Goal: Task Accomplishment & Management: Manage account settings

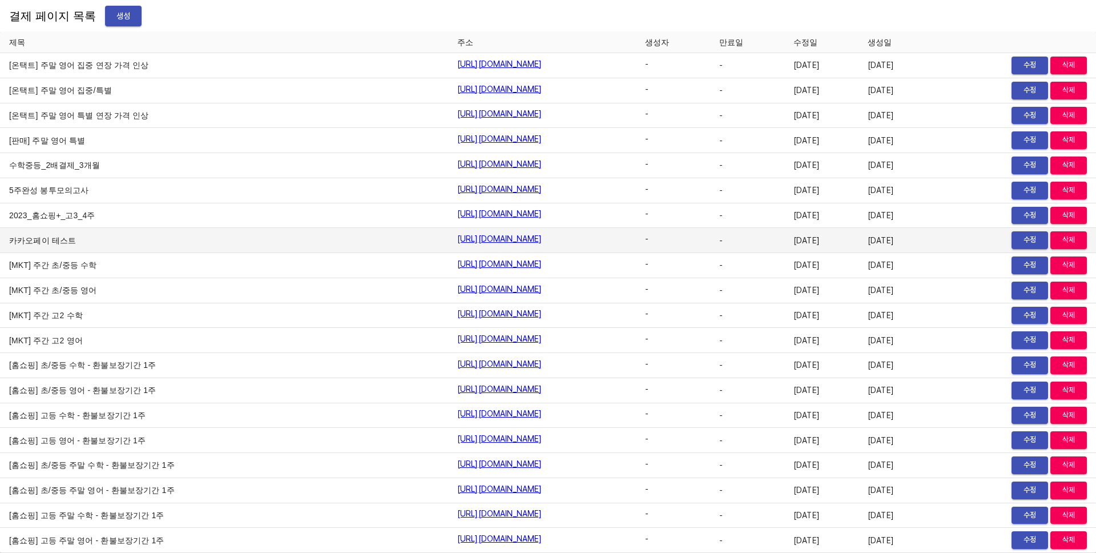
click at [876, 241] on td "2023-10-10" at bounding box center [895, 240] width 74 height 25
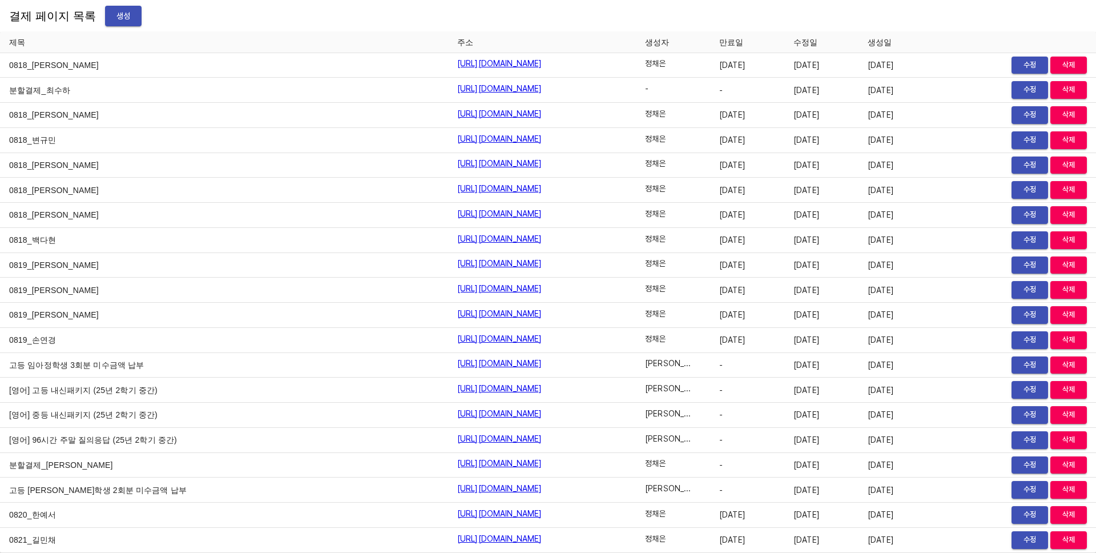
scroll to position [13535, 0]
click at [808, 22] on div "결제 페이지 목록 생성" at bounding box center [548, 16] width 1096 height 32
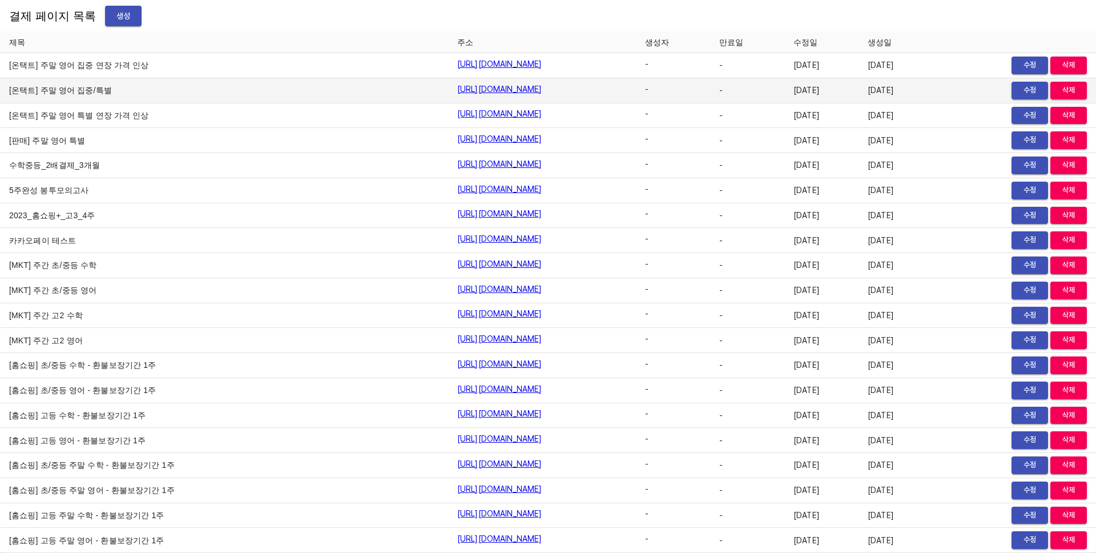
click at [1011, 97] on button "수정" at bounding box center [1029, 91] width 37 height 18
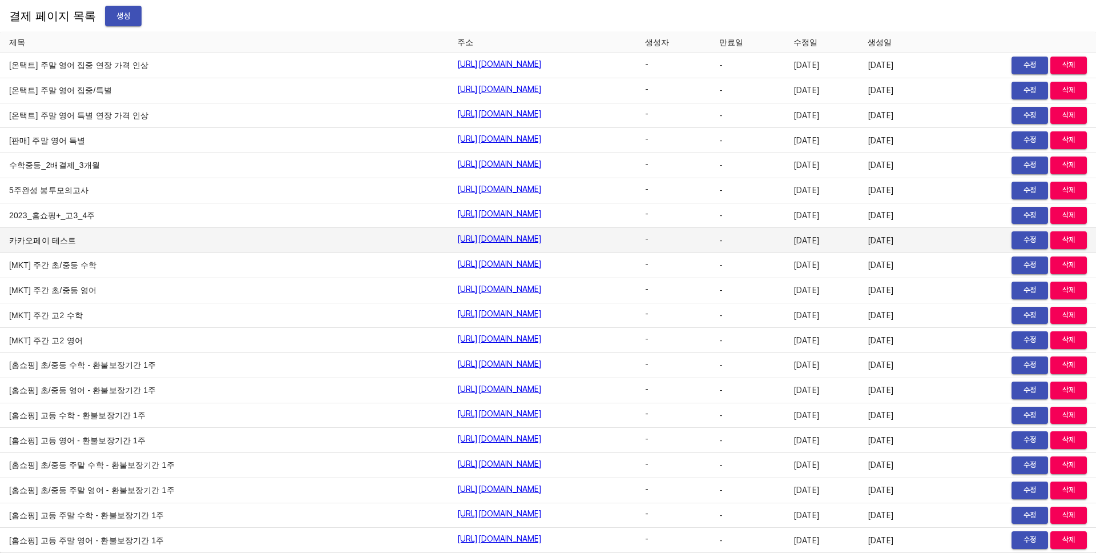
click at [710, 244] on td "-" at bounding box center [673, 240] width 74 height 25
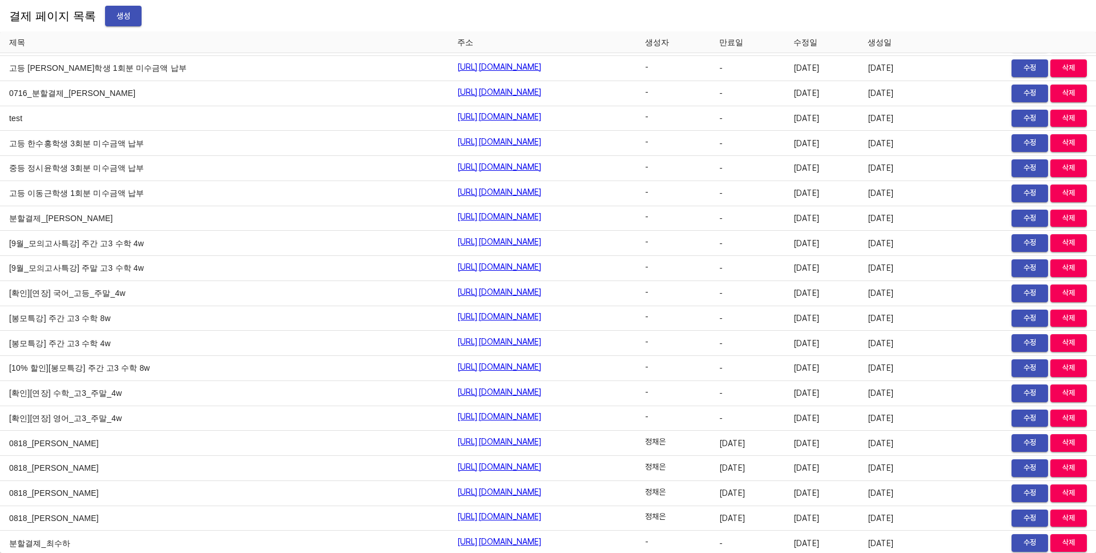
scroll to position [13584, 0]
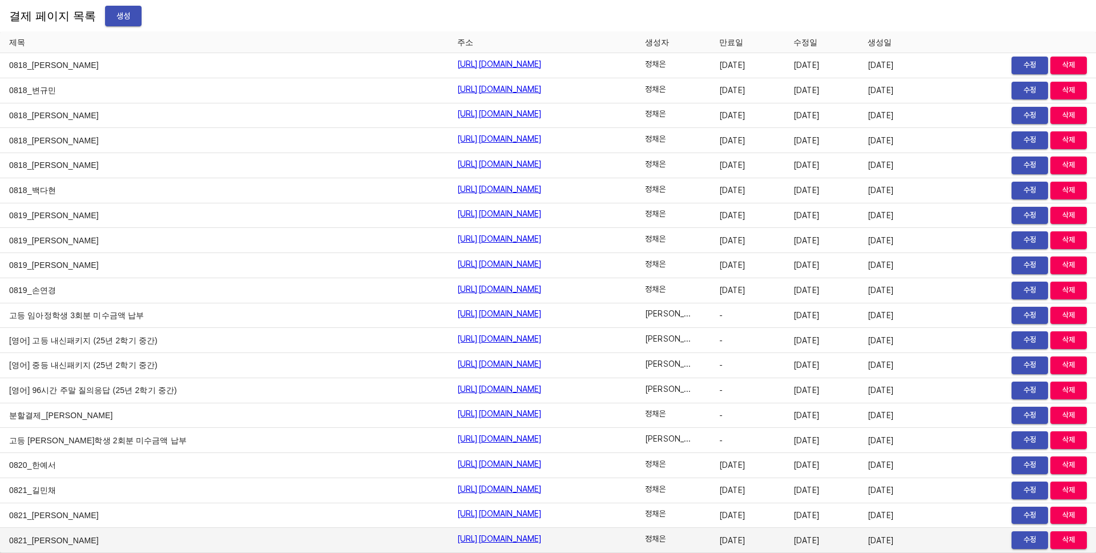
click at [1017, 535] on span "수정" at bounding box center [1029, 539] width 25 height 13
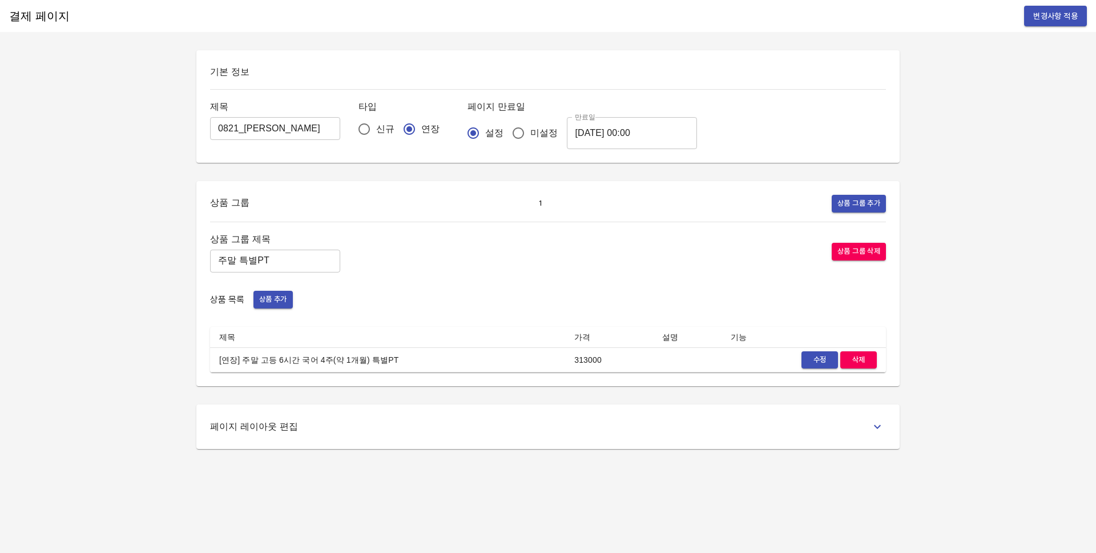
click at [838, 430] on div "페이지 레이아웃 편집" at bounding box center [548, 426] width 676 height 17
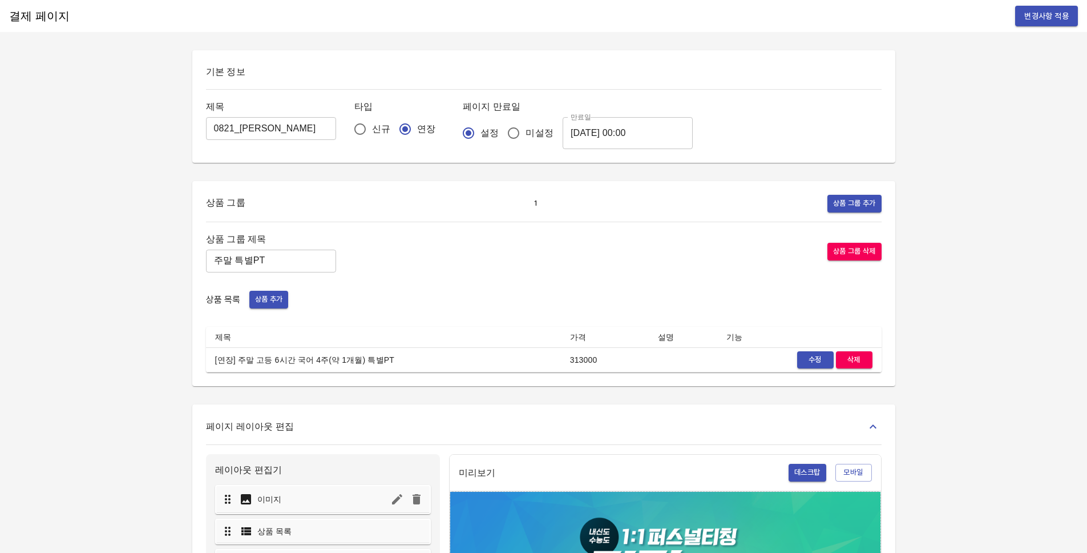
click at [837, 428] on div "페이지 레이아웃 편집" at bounding box center [544, 426] width 676 height 17
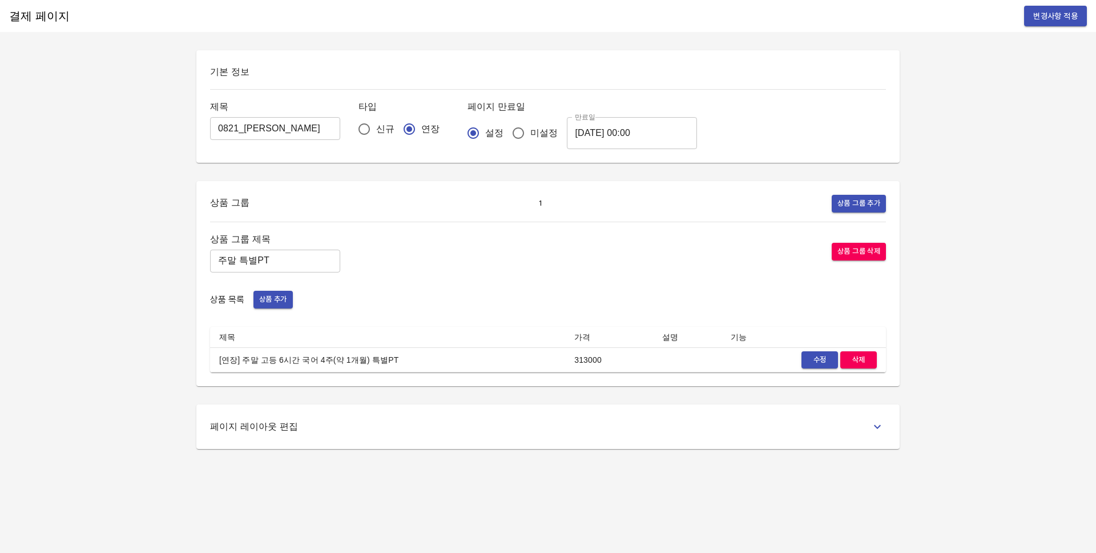
click at [601, 364] on td "313000" at bounding box center [609, 359] width 88 height 25
click at [813, 354] on span "수정" at bounding box center [819, 359] width 25 height 13
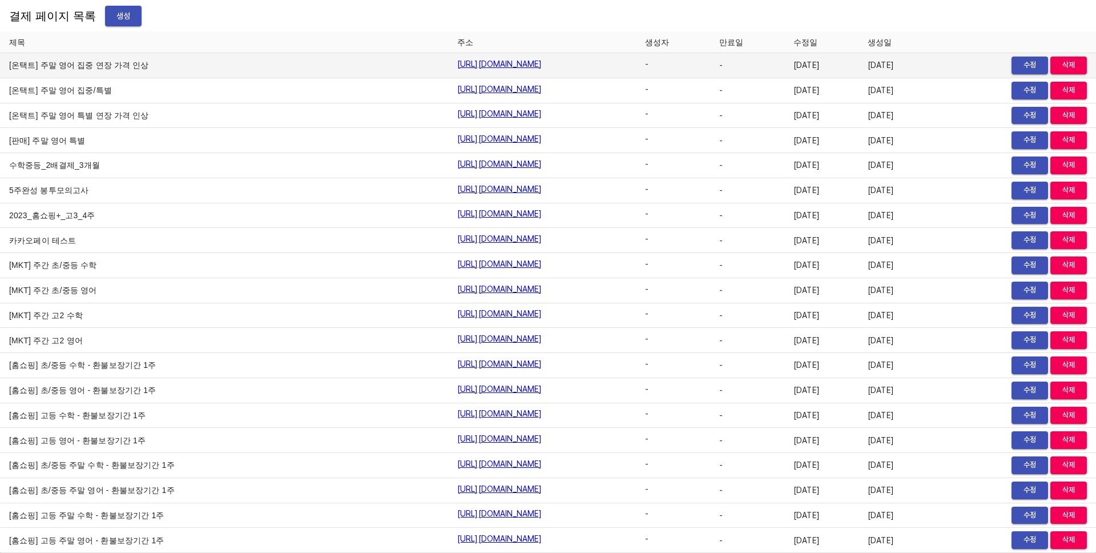
click at [457, 64] on link "[URL][DOMAIN_NAME]" at bounding box center [499, 63] width 85 height 11
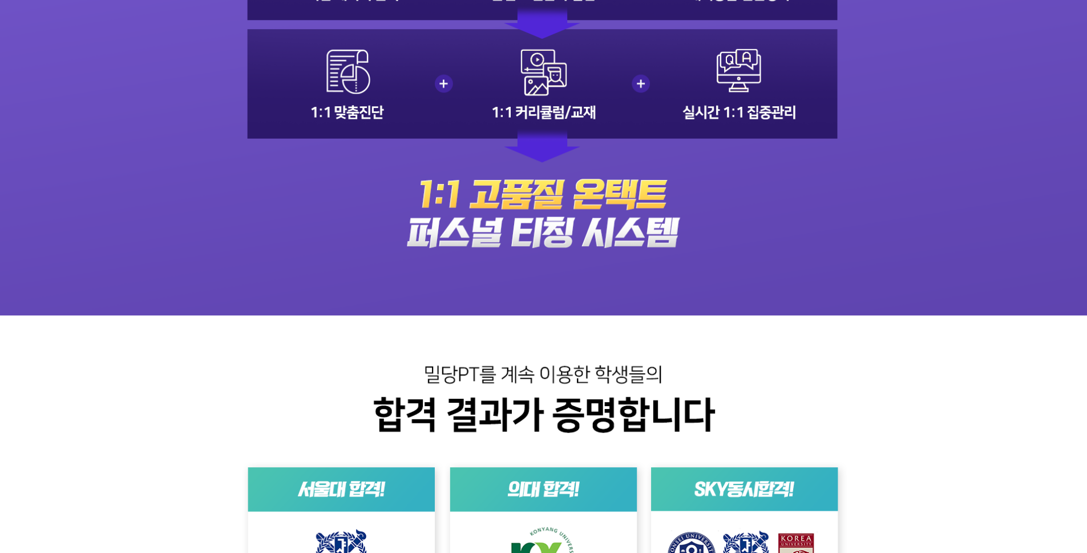
scroll to position [2931, 0]
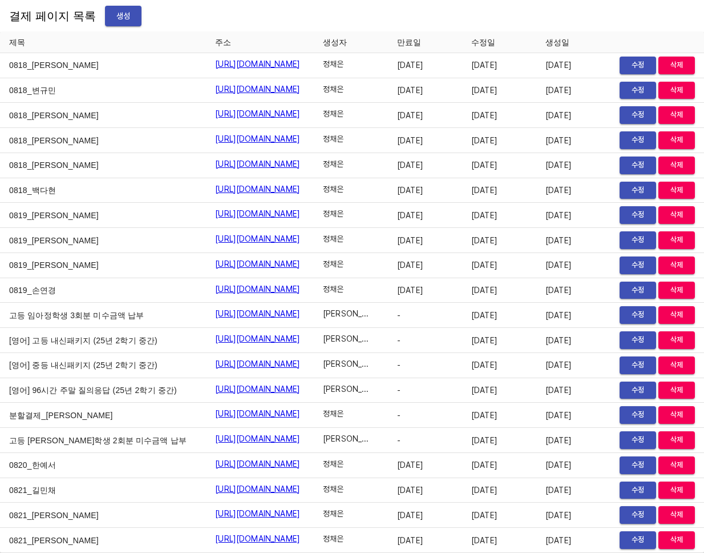
scroll to position [16011, 0]
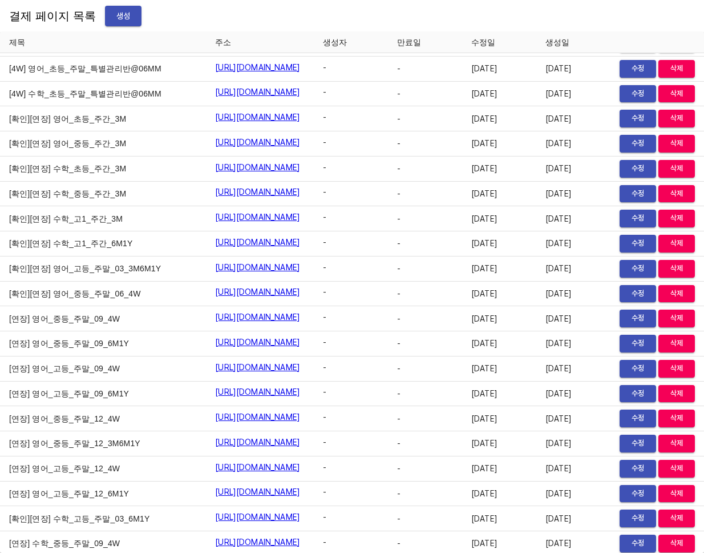
scroll to position [2737, 0]
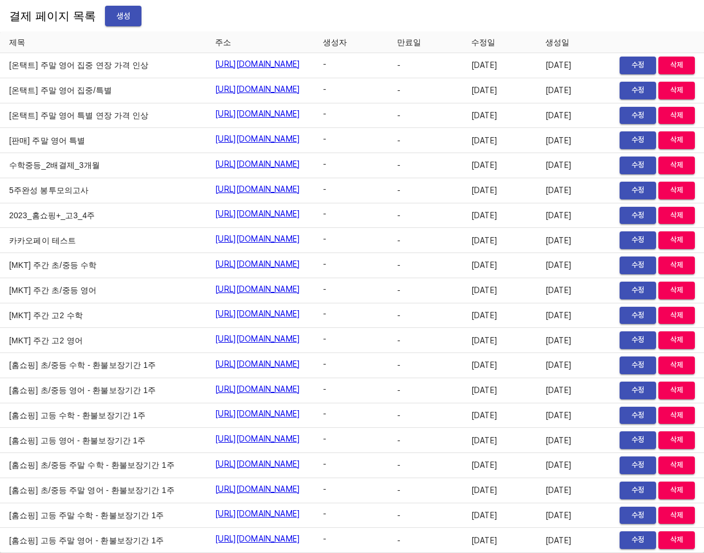
scroll to position [19207, 0]
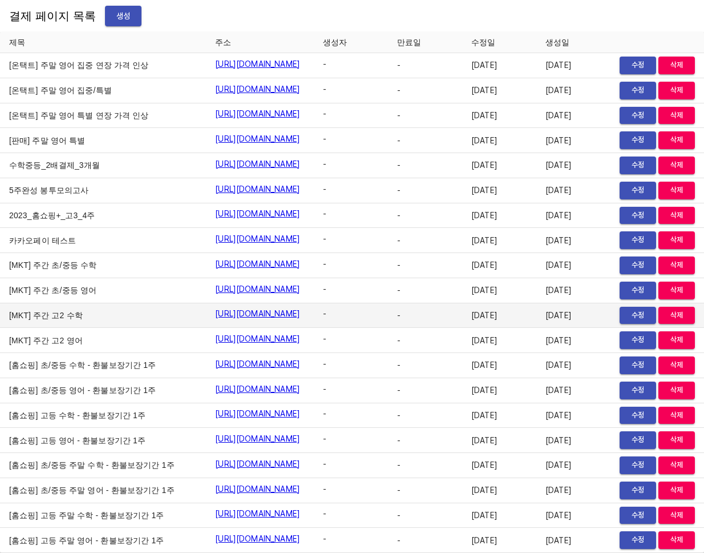
click at [445, 328] on td "-" at bounding box center [425, 315] width 74 height 25
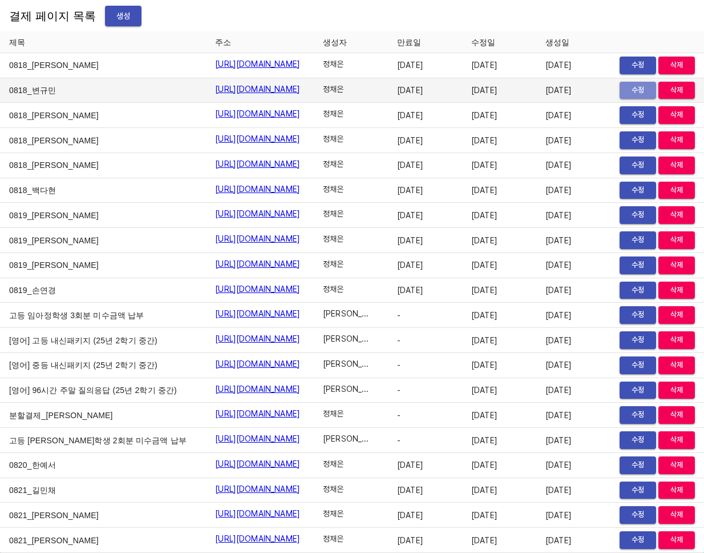
click at [626, 84] on span "수정" at bounding box center [638, 90] width 25 height 13
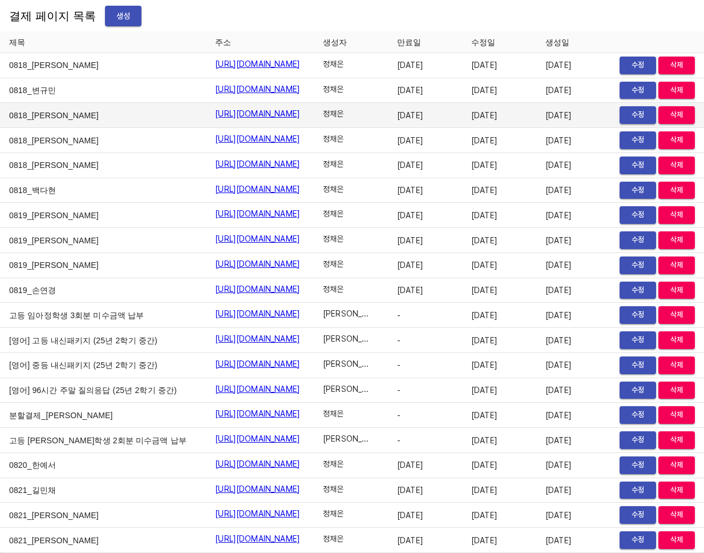
click at [626, 108] on span "수정" at bounding box center [638, 114] width 25 height 13
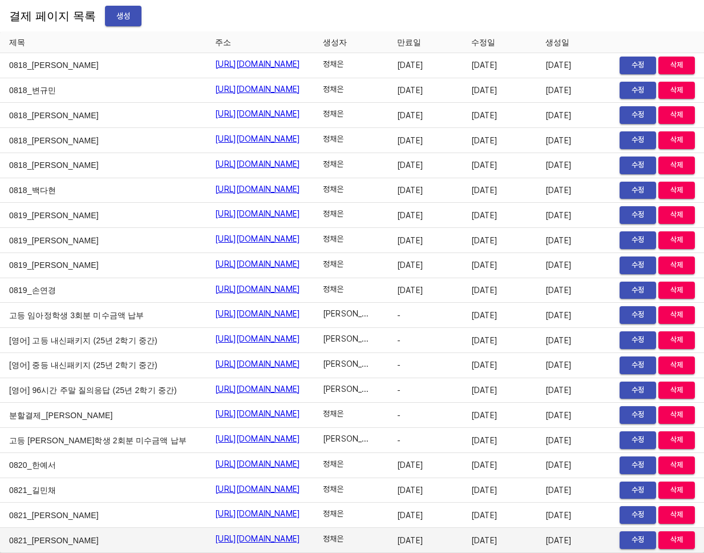
click at [295, 538] on link "https://payment.mildang.kr/S5pADgkxTCA1ZHgLI63bG" at bounding box center [257, 538] width 85 height 11
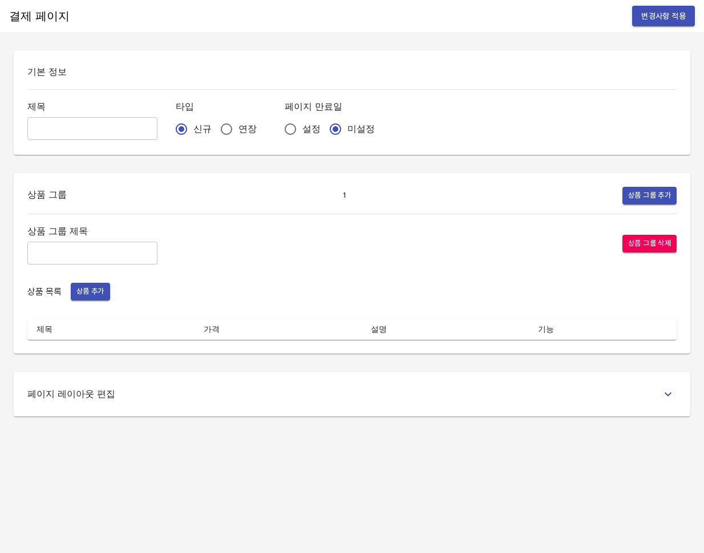
type input "0818_변규민"
radio input "false"
radio input "true"
type input "주간 집중관리"
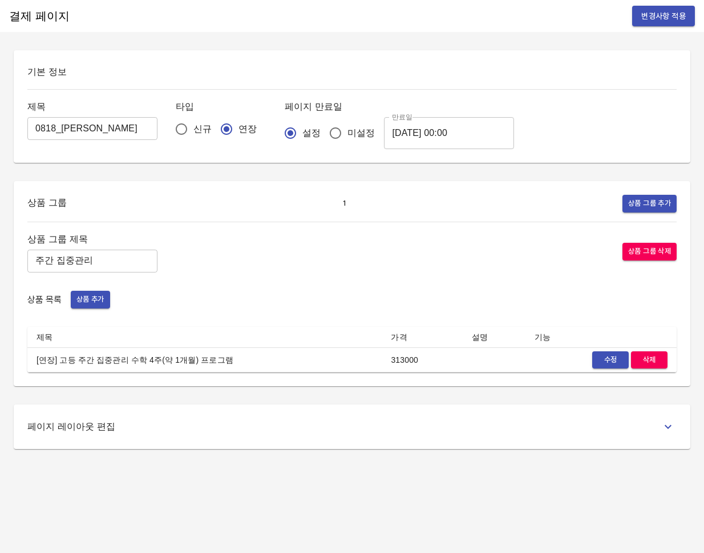
click at [506, 459] on div "결제 페이지 변경사항 적용 기본 정보 제목 0818_박한별 ​ 타입 신규 연장 페이지 만료일 설정 미설정 만료일 [DATE] 00:00 만료일…" at bounding box center [352, 276] width 704 height 553
click at [505, 442] on div "페이지 레이아웃 편집" at bounding box center [352, 426] width 677 height 45
click at [503, 438] on div "페이지 레이아웃 편집" at bounding box center [352, 426] width 677 height 45
click at [506, 430] on div "페이지 레이아웃 편집" at bounding box center [352, 426] width 650 height 17
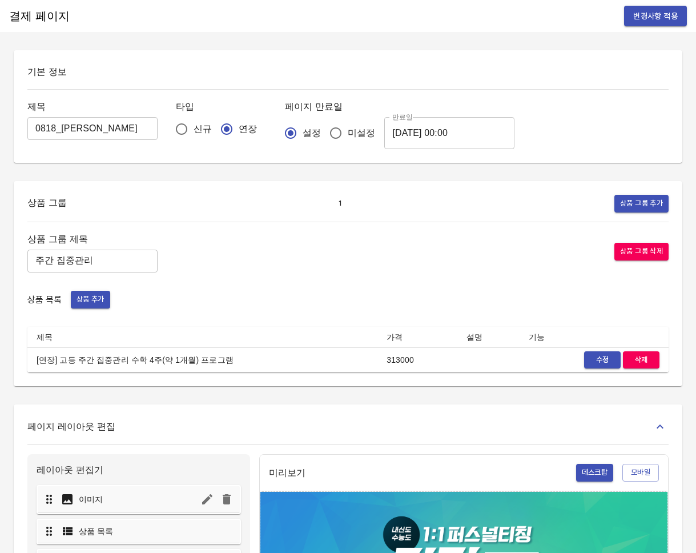
click at [595, 420] on div "페이지 레이아웃 편집" at bounding box center [347, 426] width 641 height 17
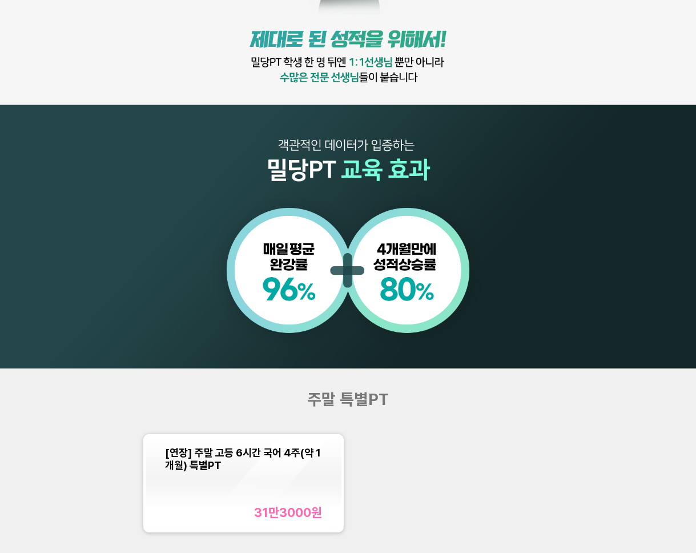
scroll to position [810, 0]
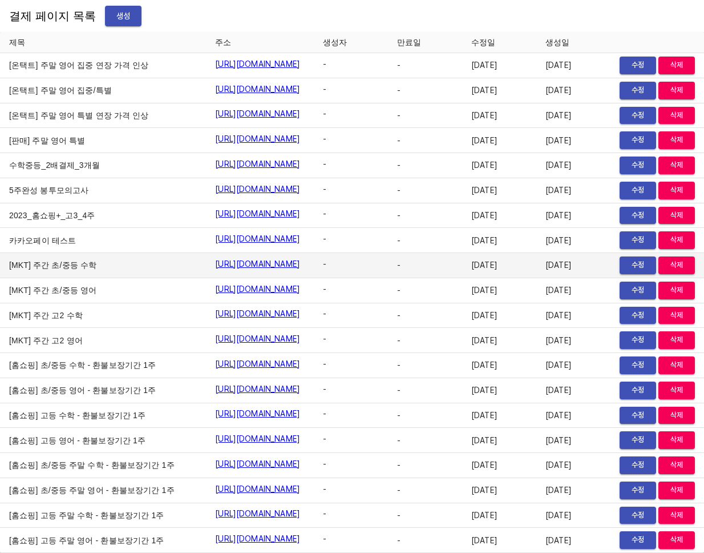
click at [418, 271] on span "-" at bounding box center [422, 264] width 51 height 11
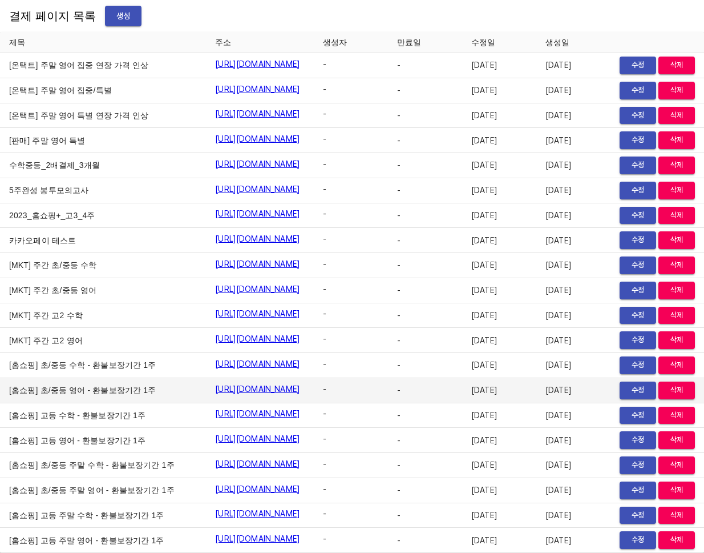
click at [458, 403] on td "-" at bounding box center [425, 390] width 74 height 25
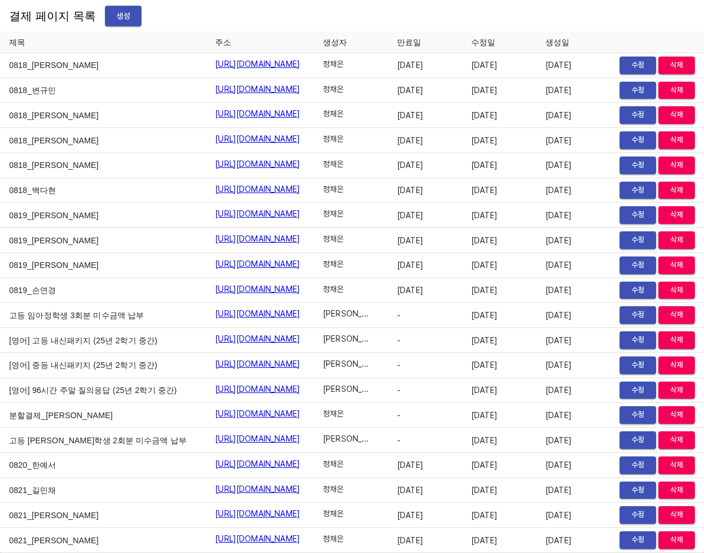
scroll to position [16011, 0]
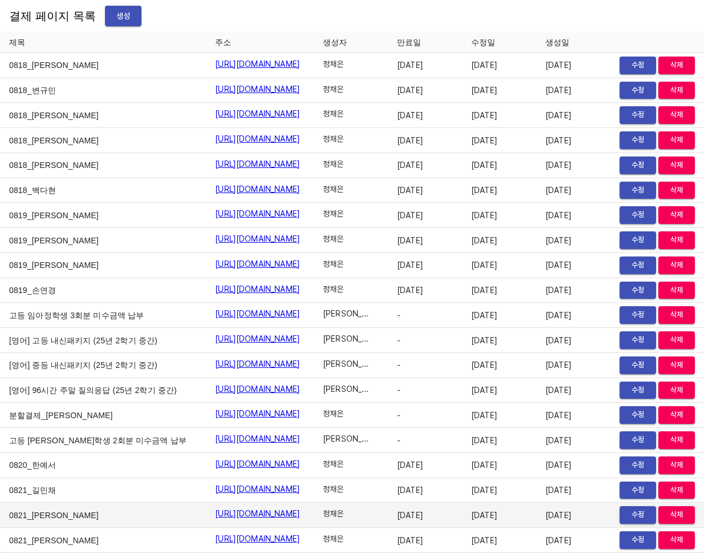
click at [227, 513] on link "https://payment.mildang.kr/_qm6Fv239-y1TE3cE3_hS" at bounding box center [257, 512] width 85 height 11
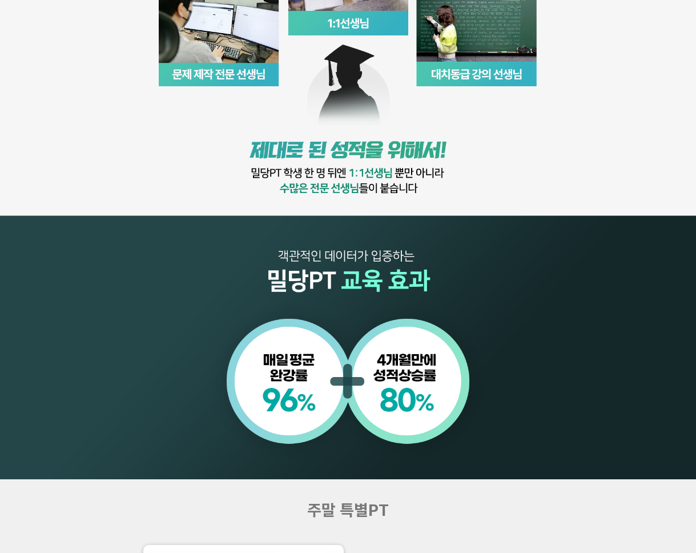
scroll to position [741, 0]
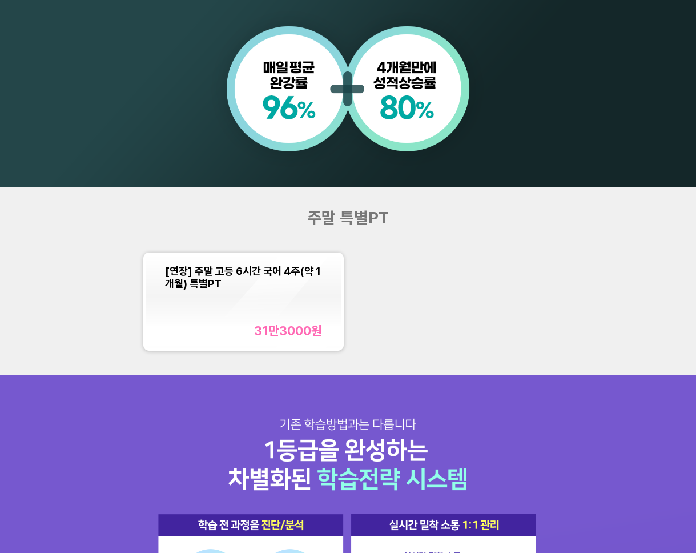
click at [196, 279] on span "[연장] 주말 고등 6시간 국어 4주(약 1개월) 특별PT" at bounding box center [243, 276] width 156 height 25
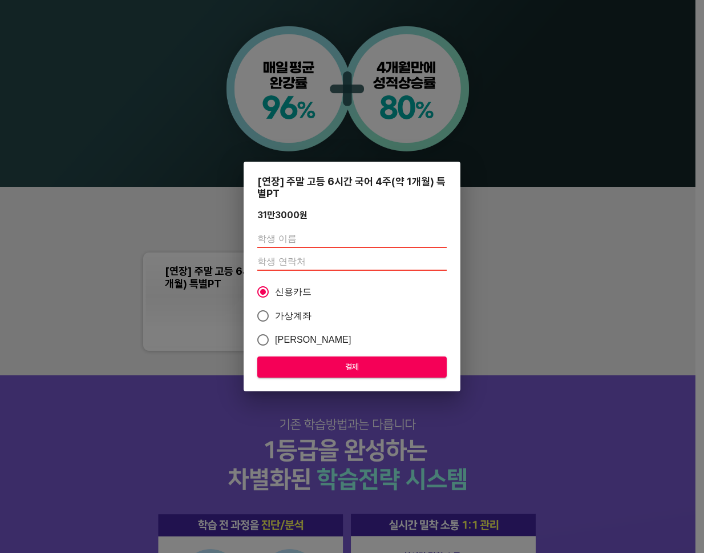
click at [573, 286] on div "[연장] 주말 고등 6시간 국어 4주(약 1개월) 특별PT 31만3000 원 신용카드 가상계좌 카카오페이 결제" at bounding box center [352, 276] width 704 height 553
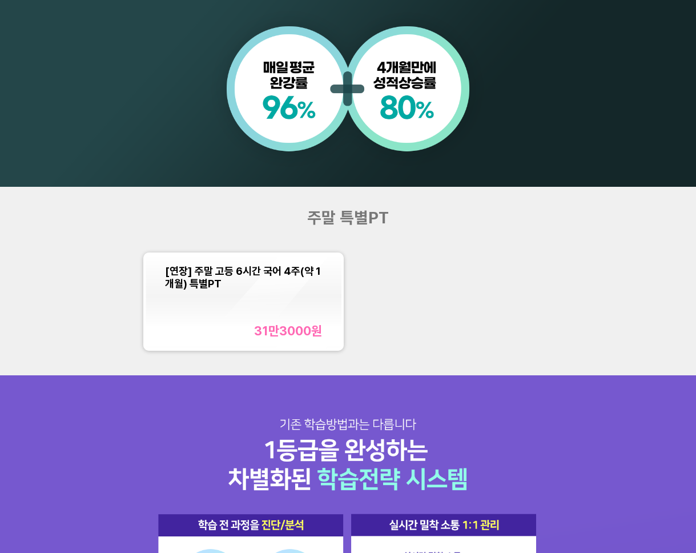
click at [311, 295] on div "[연장] 주말 고등 6시간 국어 4주(약 1개월) 특별PT 31만3000 원" at bounding box center [243, 301] width 156 height 74
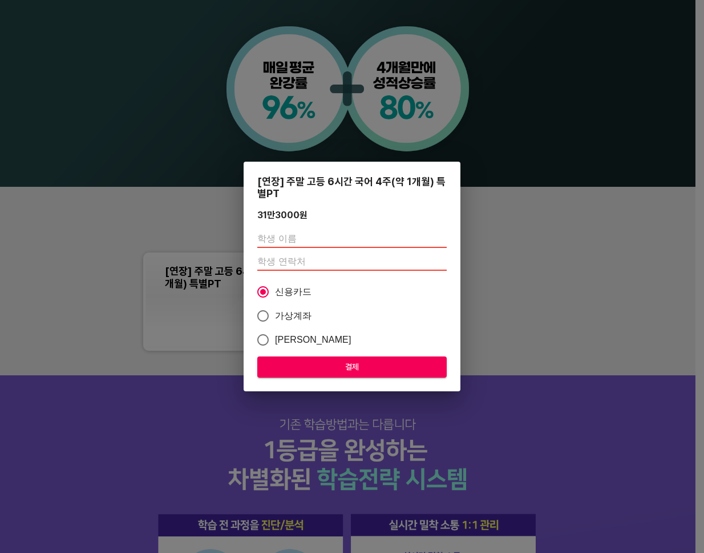
click at [288, 320] on span "가상계좌" at bounding box center [293, 316] width 37 height 14
click at [275, 320] on input "가상계좌" at bounding box center [263, 316] width 24 height 24
radio input "true"
click at [287, 335] on span "[PERSON_NAME]" at bounding box center [313, 340] width 76 height 14
click at [275, 335] on input "[PERSON_NAME]" at bounding box center [263, 340] width 24 height 24
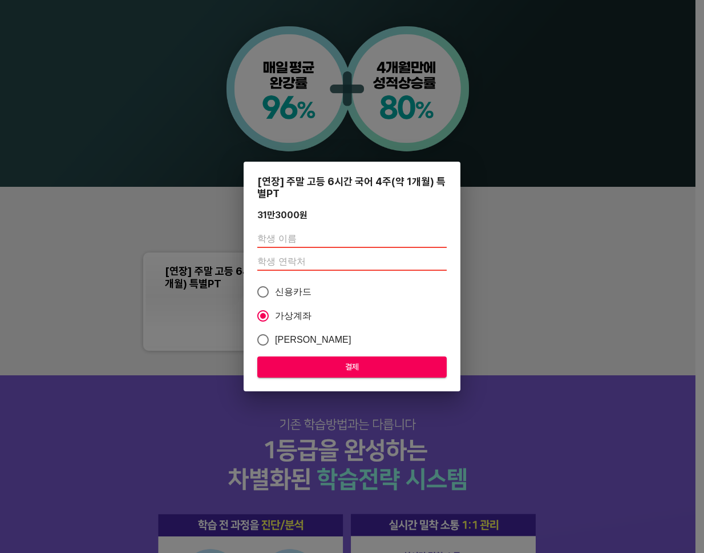
radio input "true"
click at [559, 297] on div "[연장] 주말 고등 6시간 국어 4주(약 1개월) 특별PT 31만3000 원 신용카드 가상계좌 카카오페이 결제" at bounding box center [352, 276] width 704 height 553
